Goal: Task Accomplishment & Management: Complete application form

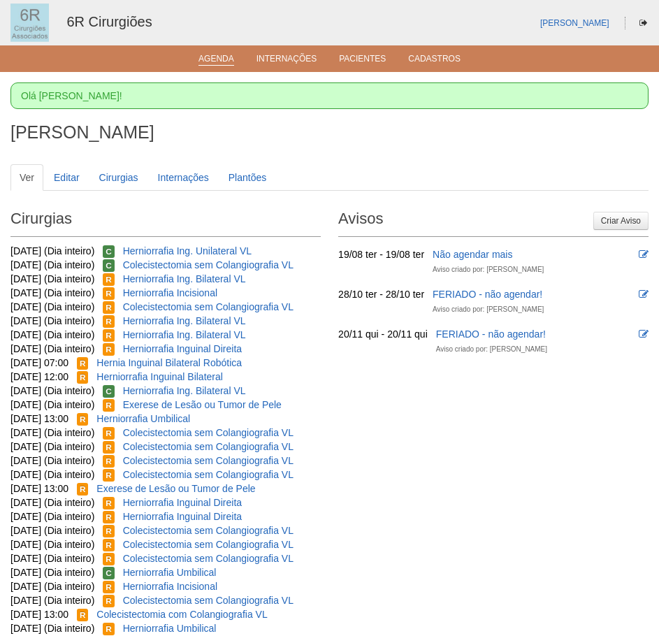
click at [224, 61] on link "Agenda" at bounding box center [216, 60] width 36 height 12
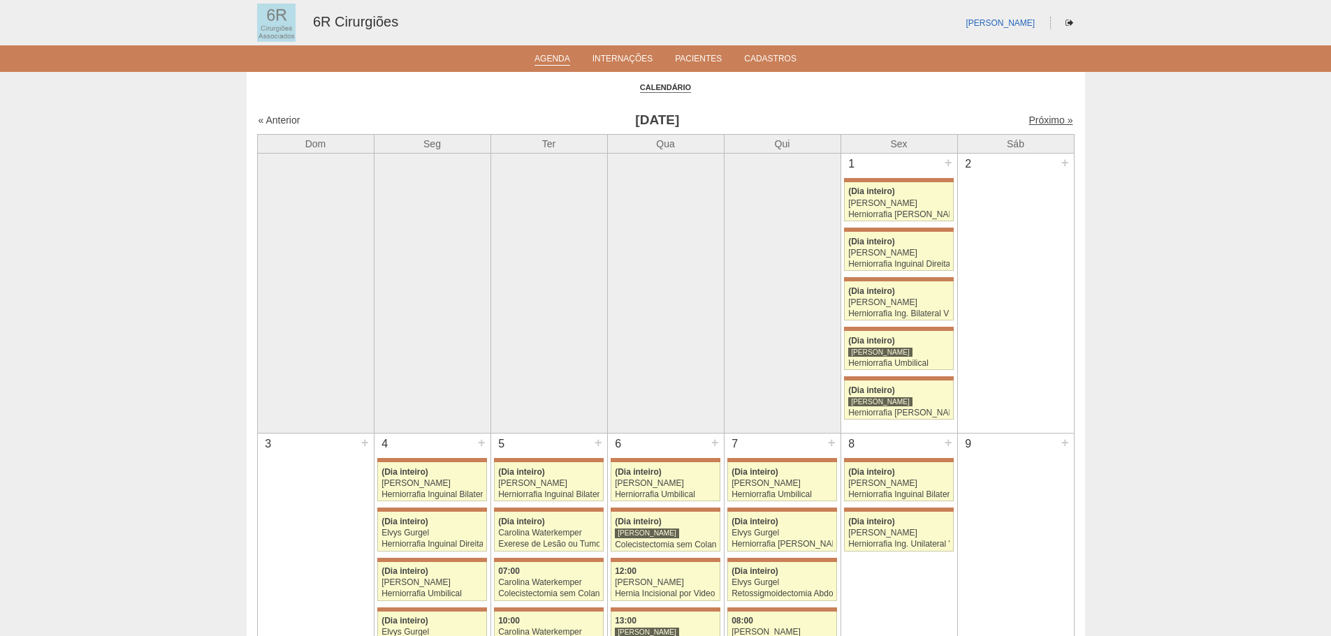
click at [658, 122] on link "Próximo »" at bounding box center [1050, 120] width 44 height 11
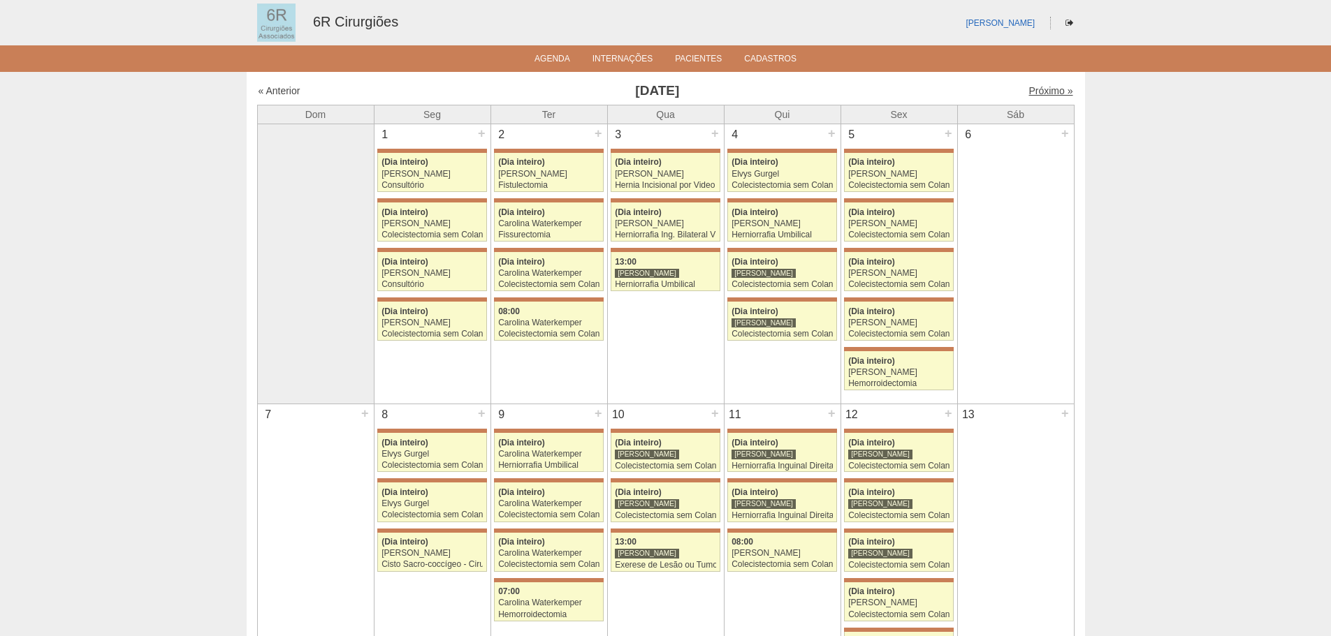
click at [1045, 91] on link "Próximo »" at bounding box center [1050, 90] width 44 height 11
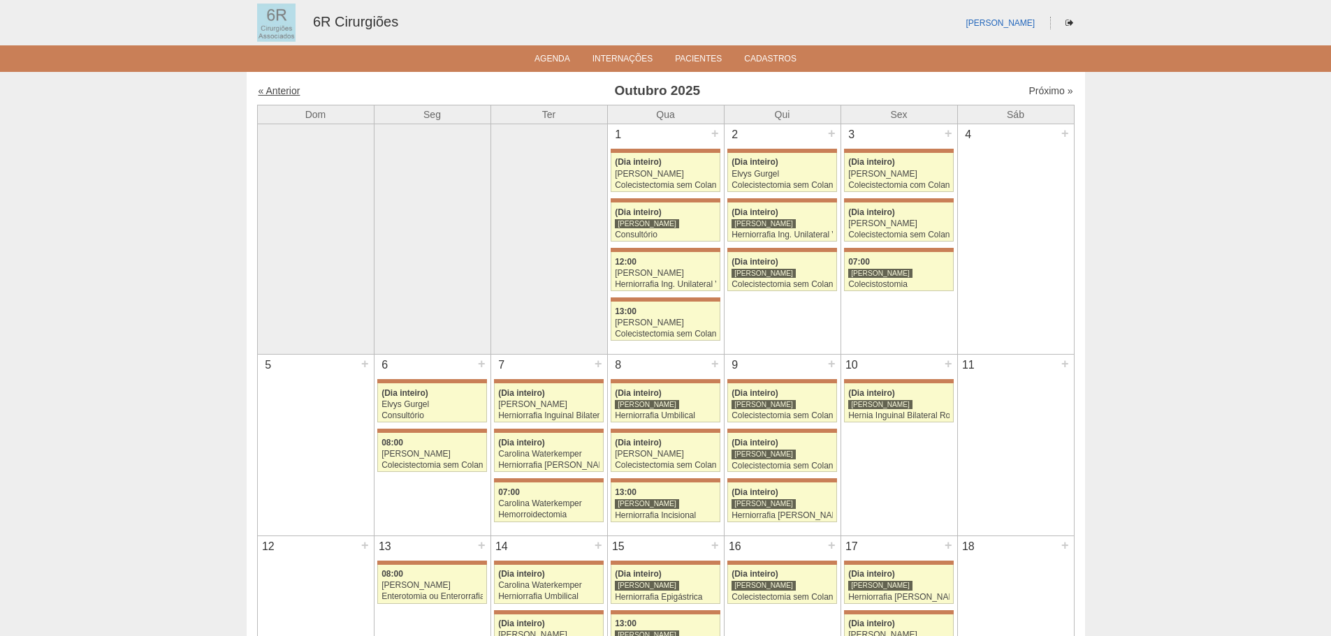
click at [277, 92] on link "« Anterior" at bounding box center [280, 90] width 42 height 11
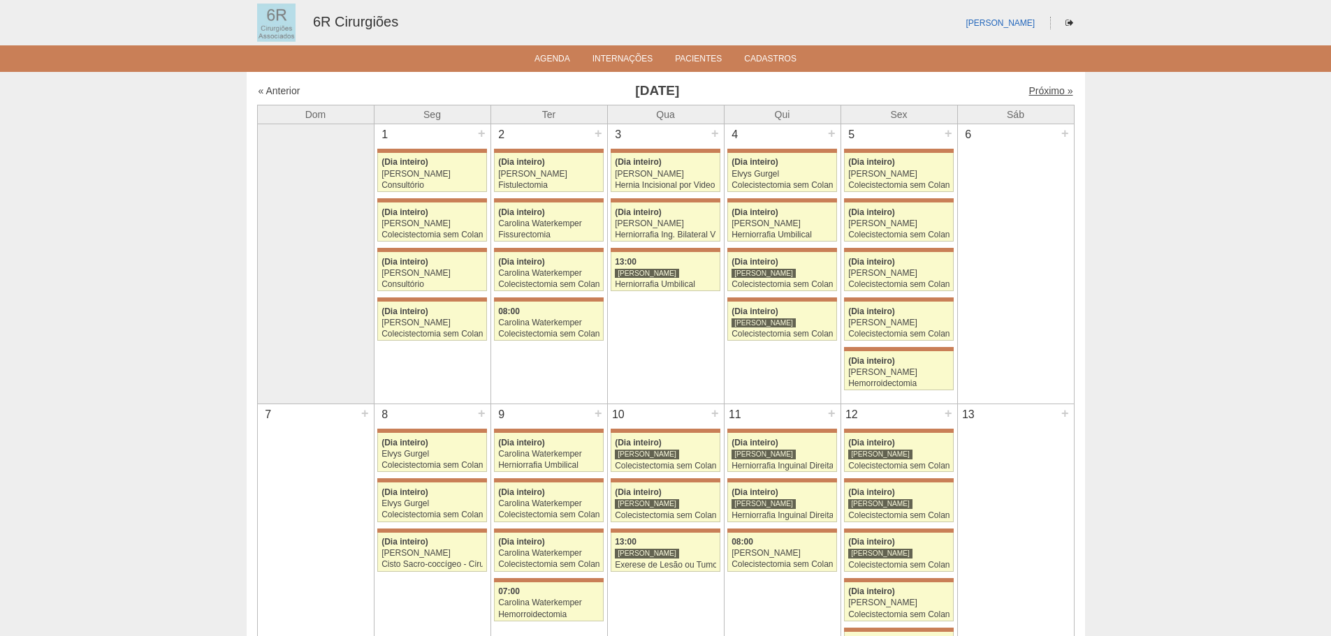
click at [1033, 96] on link "Próximo »" at bounding box center [1050, 90] width 44 height 11
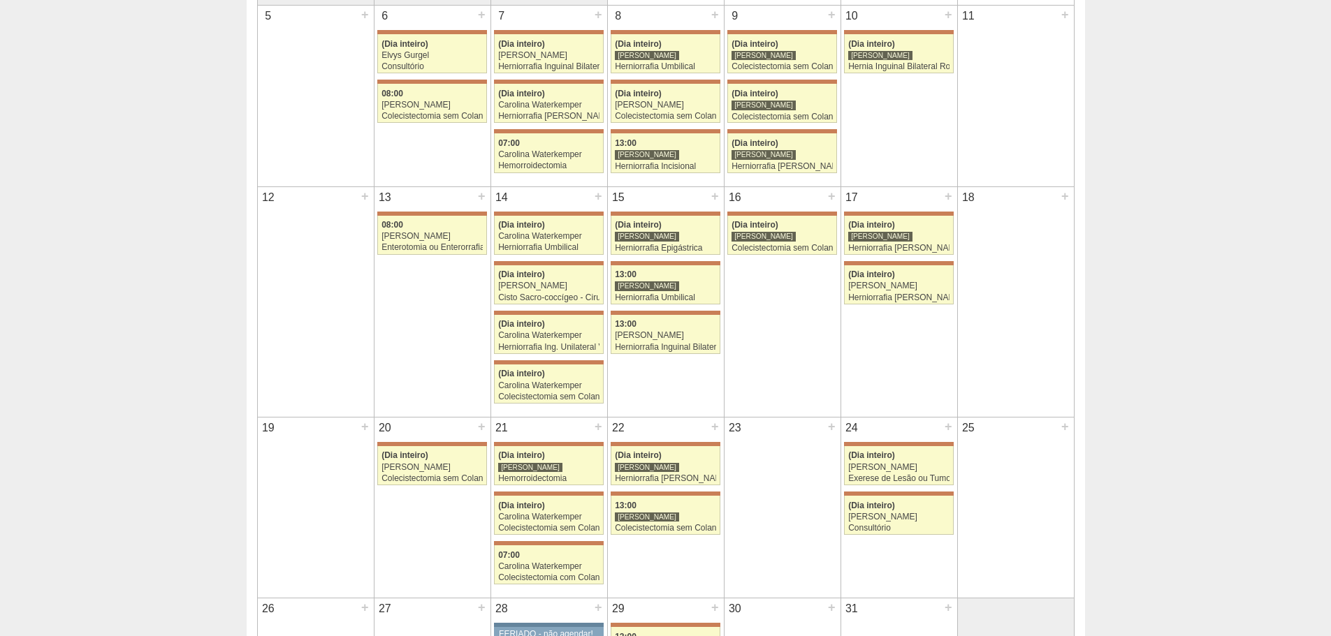
scroll to position [419, 0]
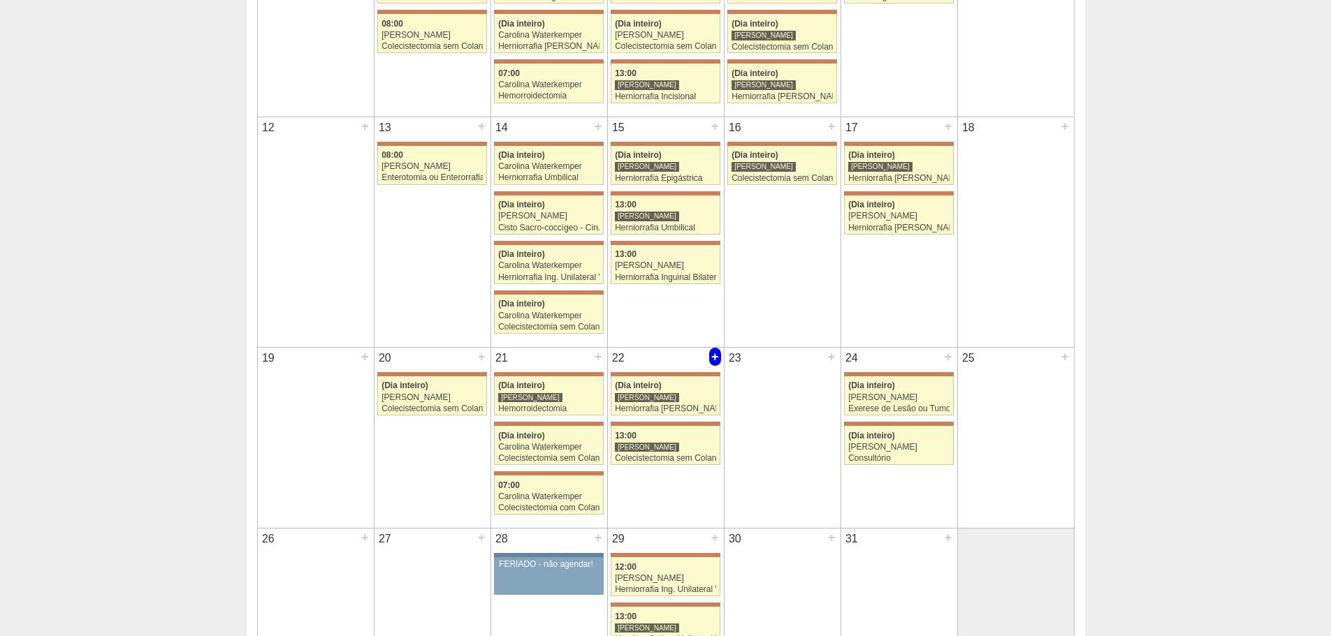
click at [718, 359] on div "+" at bounding box center [715, 357] width 12 height 18
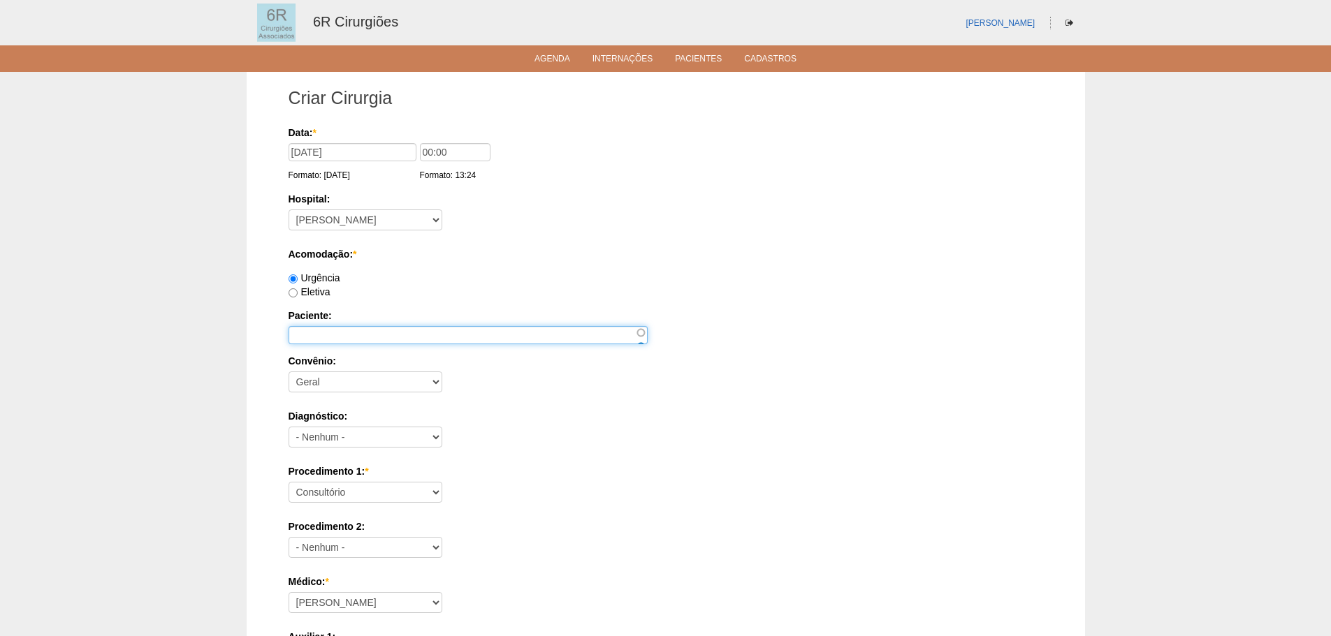
click at [518, 333] on input "Paciente:" at bounding box center [468, 335] width 359 height 18
click at [442, 337] on input "Paciente:" at bounding box center [468, 335] width 359 height 18
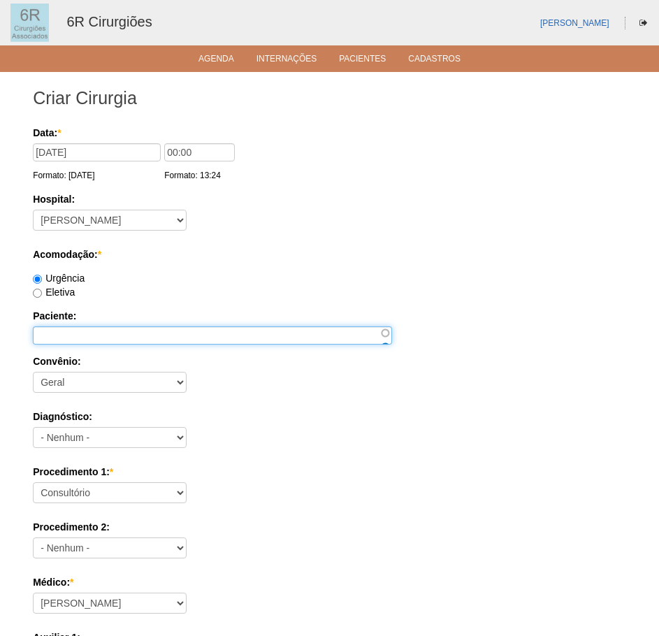
click at [101, 340] on input "Paciente:" at bounding box center [212, 335] width 359 height 18
paste input "NAIR DE OLIVEIRA SARTORI"
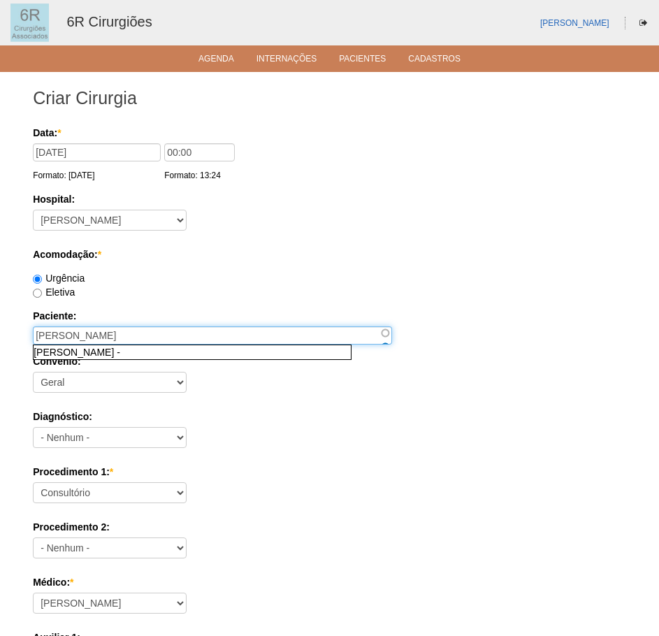
scroll to position [70, 0]
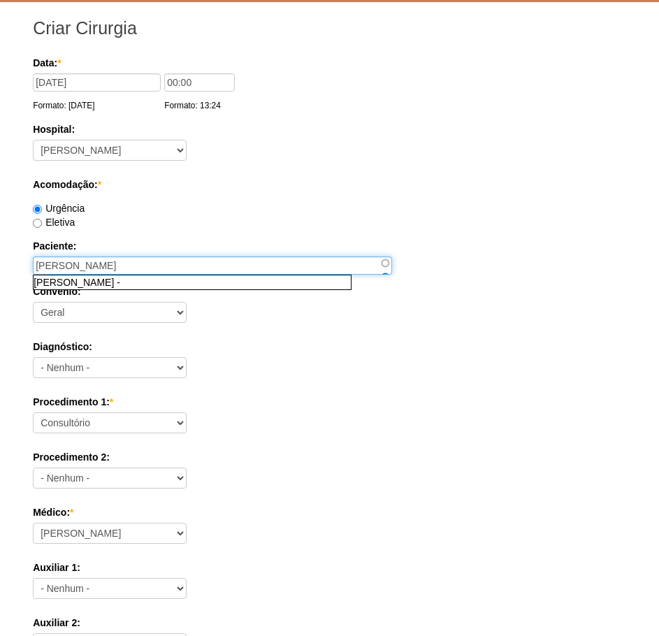
type input "NAIR DE OLIVEIRA SARTORI"
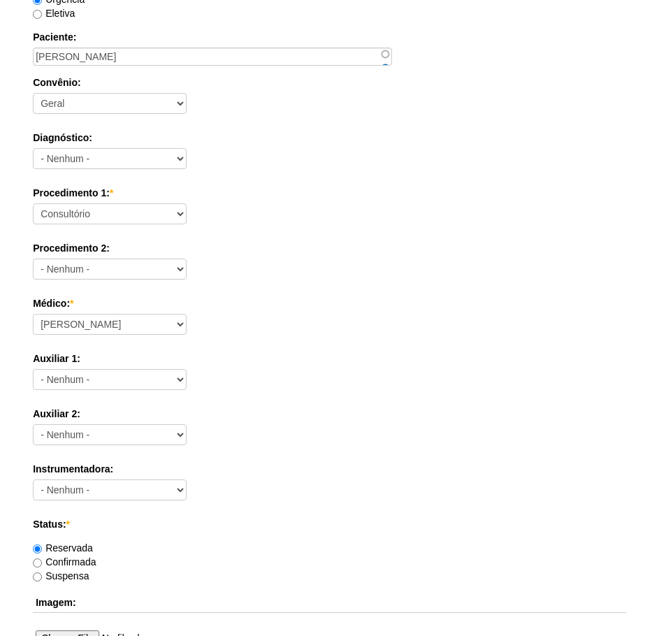
scroll to position [279, 0]
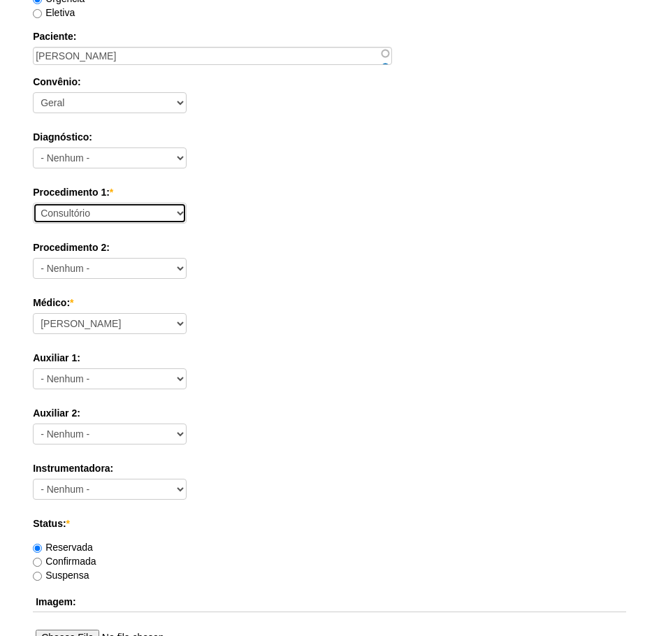
click at [134, 210] on select "Consultório Abscesso Hepático - Drenagem Abscesso perianal Amputação Abdômino P…" at bounding box center [110, 213] width 154 height 21
click at [143, 209] on select "Consultório Abscesso Hepático - Drenagem Abscesso perianal Amputação Abdômino P…" at bounding box center [110, 213] width 154 height 21
select select "66569"
click at [33, 203] on select "Consultório Abscesso Hepático - Drenagem Abscesso perianal Amputação Abdômino P…" at bounding box center [110, 213] width 154 height 21
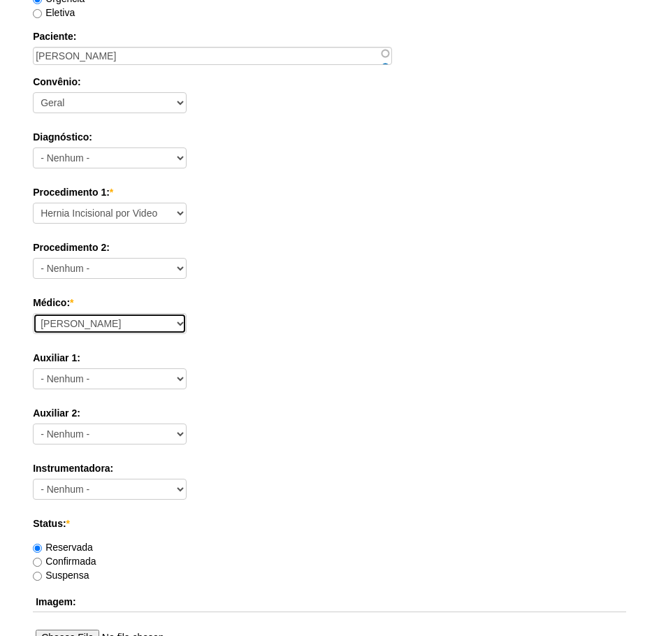
click at [165, 324] on select "Aline Zanon Bariatricas Bruno Bulisani Bruno Oliveira Carolina Waterkemper Elvy…" at bounding box center [110, 323] width 154 height 21
select select "76"
click at [33, 313] on select "Aline Zanon Bariatricas Bruno Bulisani Bruno Oliveira Carolina Waterkemper Elvy…" at bounding box center [110, 323] width 154 height 21
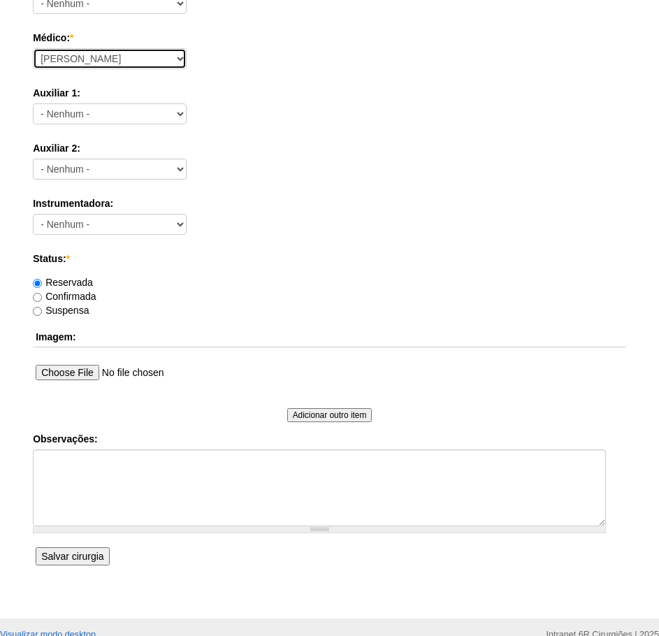
scroll to position [559, 0]
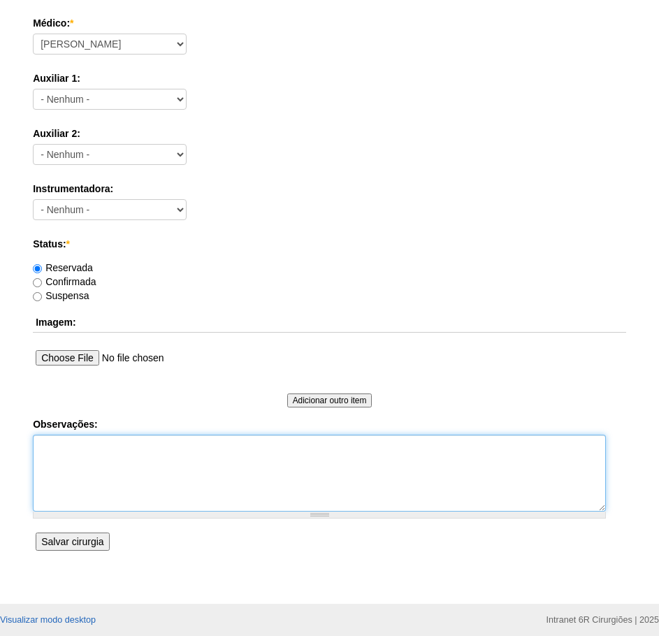
click at [162, 470] on textarea "Observações:" at bounding box center [319, 473] width 573 height 77
drag, startPoint x: 97, startPoint y: 449, endPoint x: 69, endPoint y: 444, distance: 28.4
click at [69, 444] on textarea "TELA SIMBO" at bounding box center [319, 473] width 573 height 77
click at [117, 449] on textarea "TELA DUPLAFAXE SYMBOTEX" at bounding box center [319, 473] width 573 height 77
click at [303, 459] on textarea "TELA DUPLAFACE SYMBOTEX" at bounding box center [319, 473] width 573 height 77
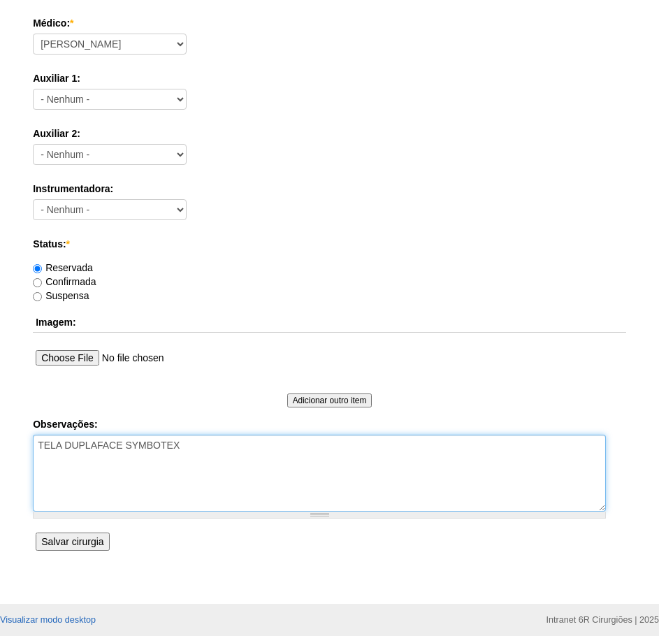
click at [37, 446] on textarea "TELA DUPLAFACE SYMBOTEX" at bounding box center [319, 473] width 573 height 77
click at [122, 444] on textarea "COM TELA DUPLAFACE SYMBOTEX" at bounding box center [319, 473] width 573 height 77
click at [276, 456] on textarea "COM TELA DUPLA FACE SYMBOTEX" at bounding box center [319, 473] width 573 height 77
type textarea "COM TELA DUPLA FACE SYMBOTEX T: 11995446628 - FILHA GISELE"
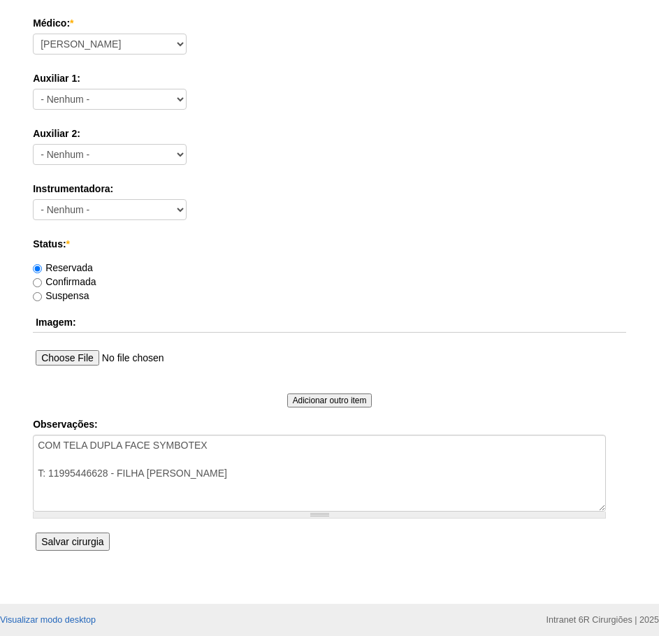
click at [88, 539] on input "Salvar cirurgia" at bounding box center [72, 541] width 73 height 18
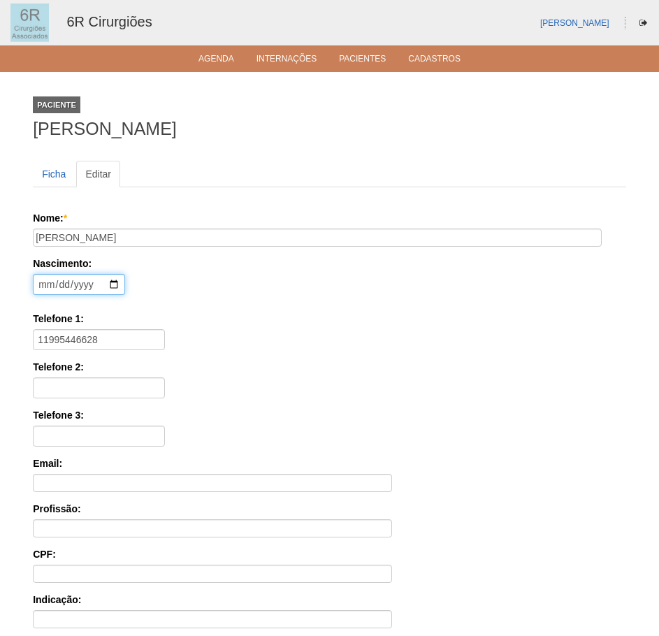
click at [48, 284] on input "date" at bounding box center [79, 284] width 92 height 21
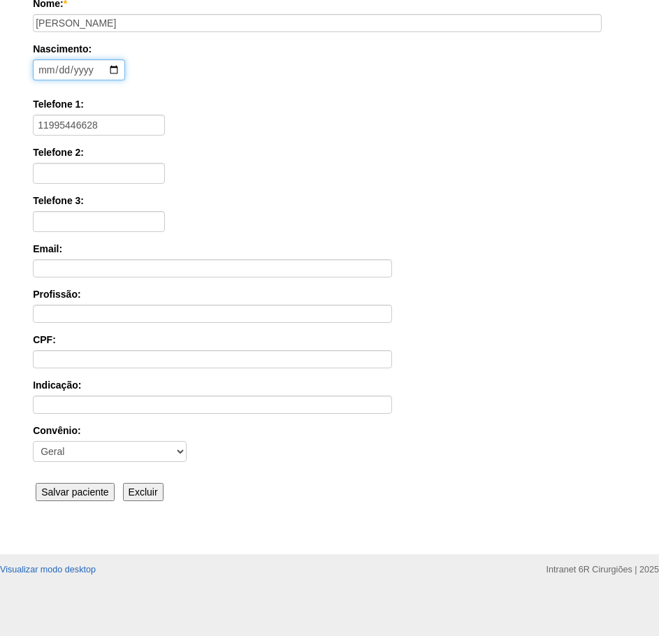
scroll to position [217, 0]
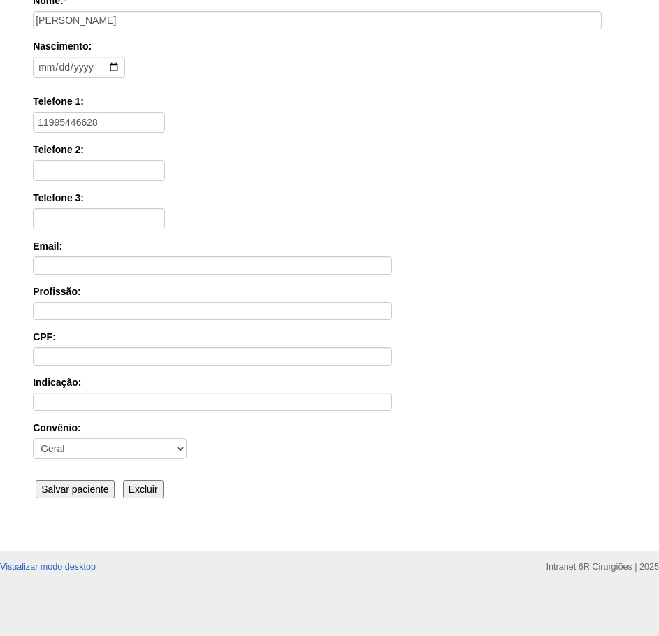
click at [95, 486] on input "Salvar paciente" at bounding box center [75, 489] width 79 height 18
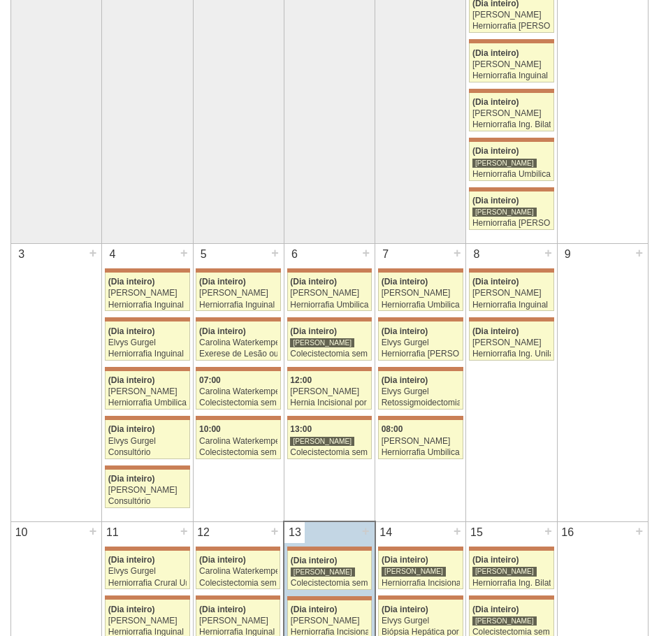
scroll to position [70, 0]
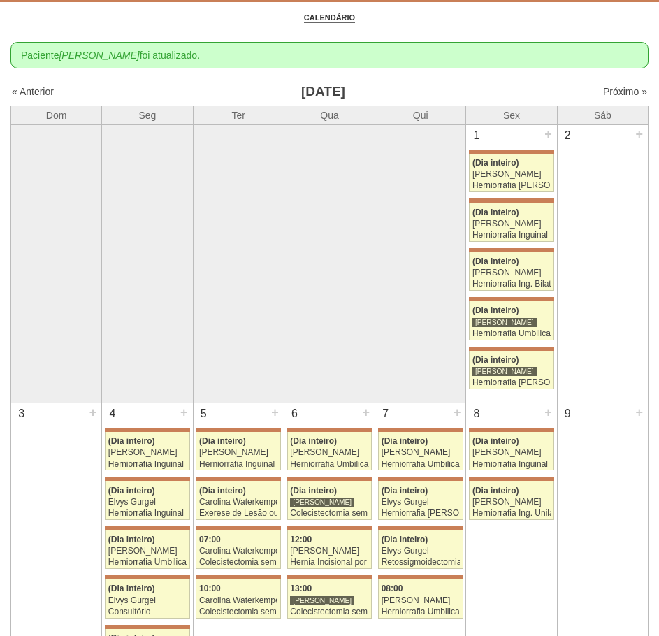
click at [609, 89] on link "Próximo »" at bounding box center [625, 91] width 44 height 11
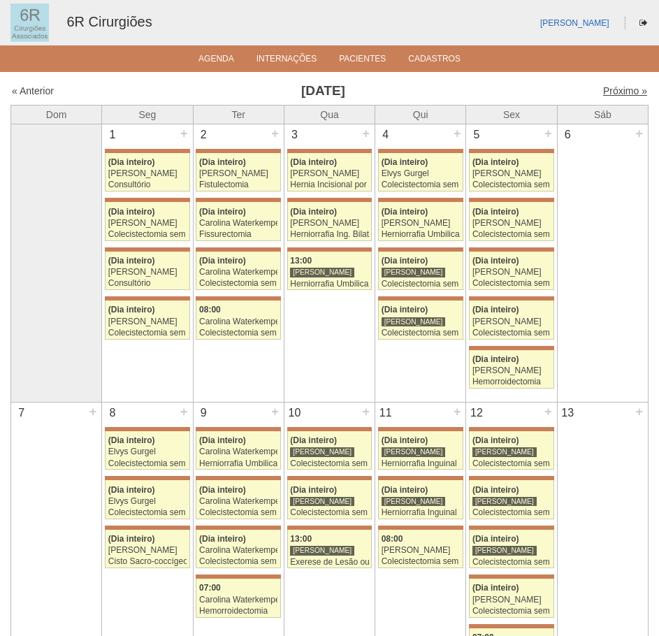
click at [633, 92] on link "Próximo »" at bounding box center [625, 90] width 44 height 11
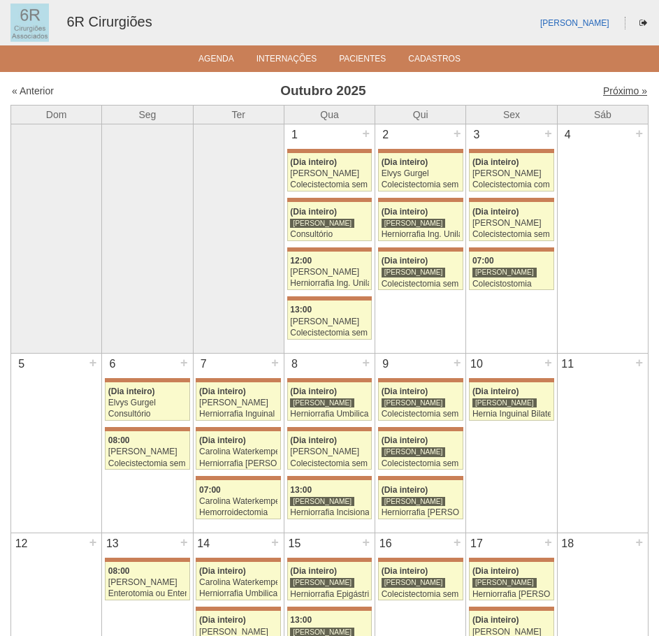
click at [616, 85] on link "Próximo »" at bounding box center [625, 90] width 44 height 11
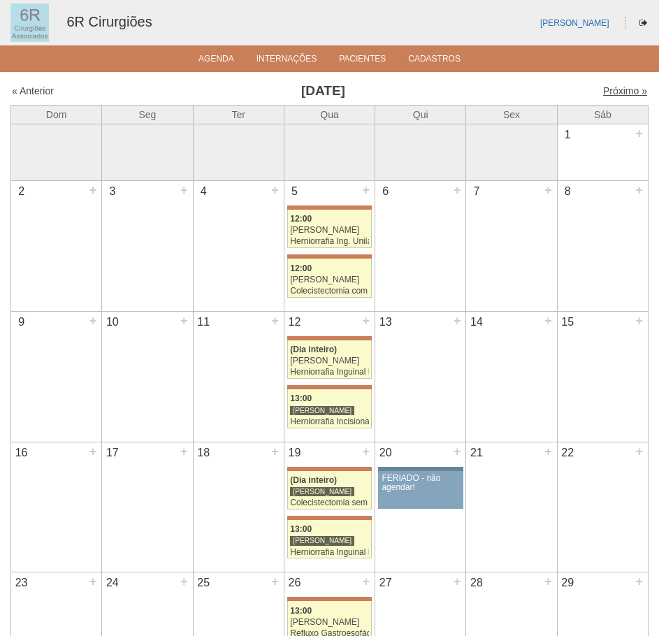
click at [616, 90] on link "Próximo »" at bounding box center [625, 90] width 44 height 11
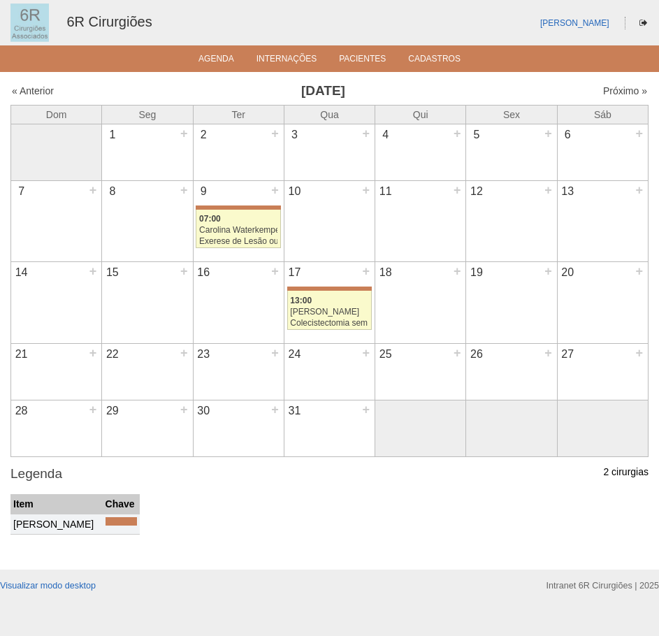
click at [25, 94] on link "« Anterior" at bounding box center [33, 90] width 42 height 11
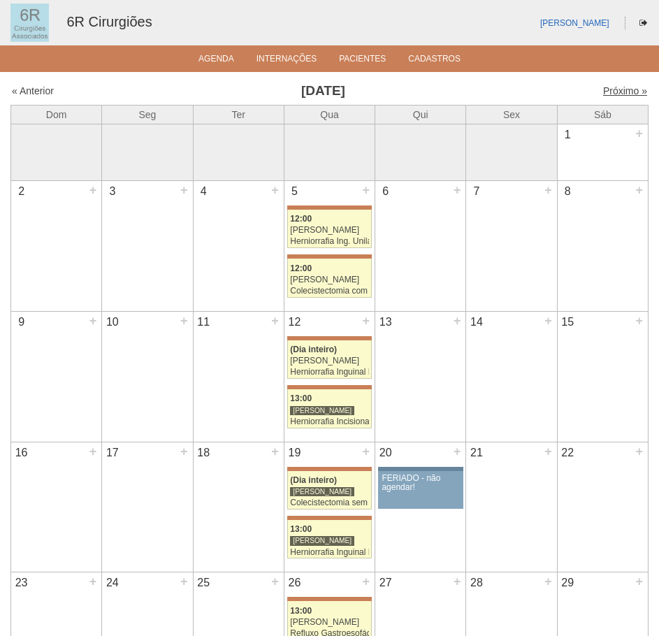
click at [617, 92] on link "Próximo »" at bounding box center [625, 90] width 44 height 11
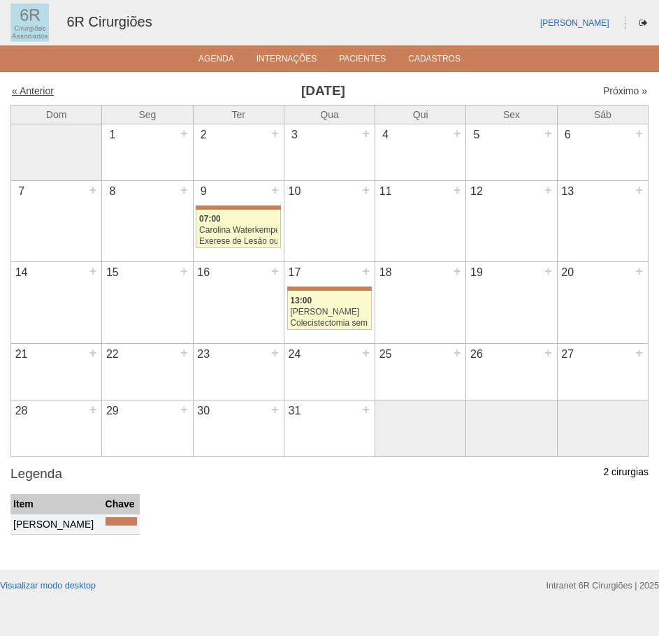
click at [22, 95] on link "« Anterior" at bounding box center [33, 90] width 42 height 11
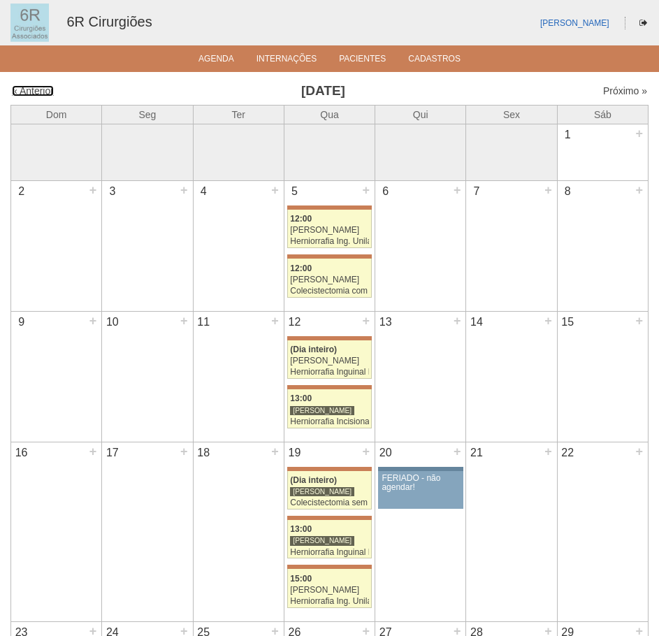
click at [39, 95] on link "« Anterior" at bounding box center [33, 90] width 42 height 11
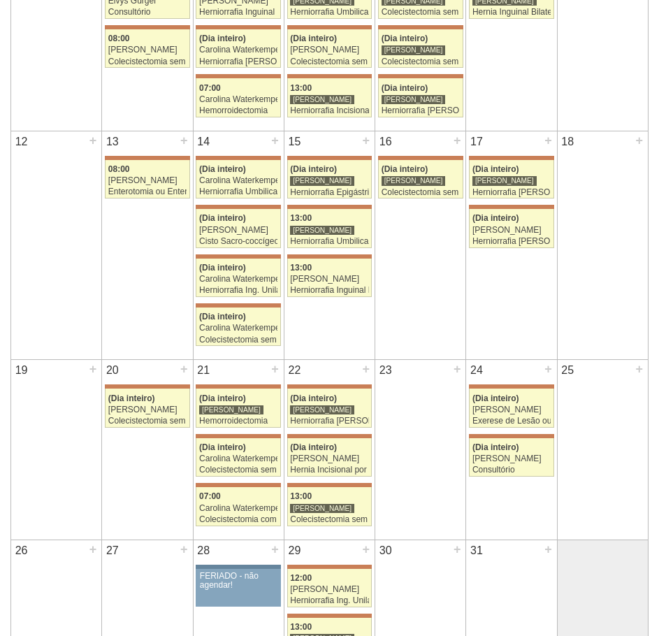
scroll to position [419, 0]
